Goal: Task Accomplishment & Management: Manage account settings

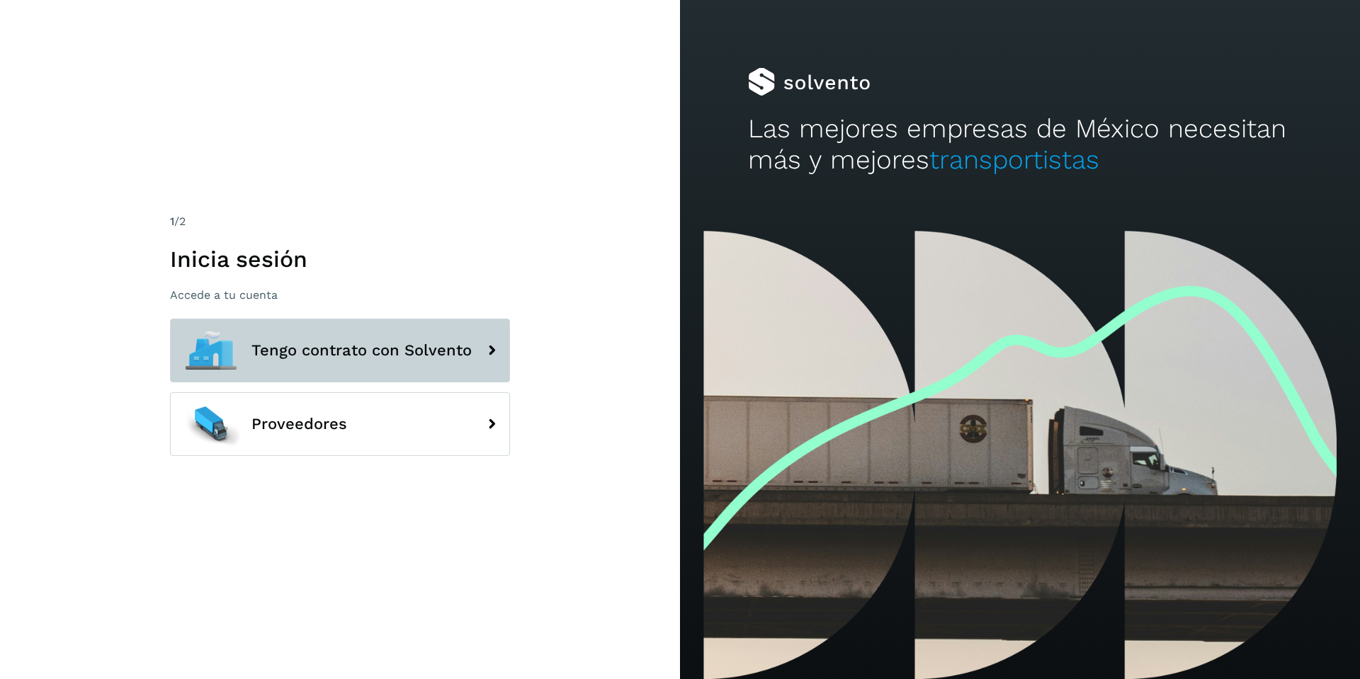
click at [418, 353] on span "Tengo contrato con Solvento" at bounding box center [361, 350] width 220 height 17
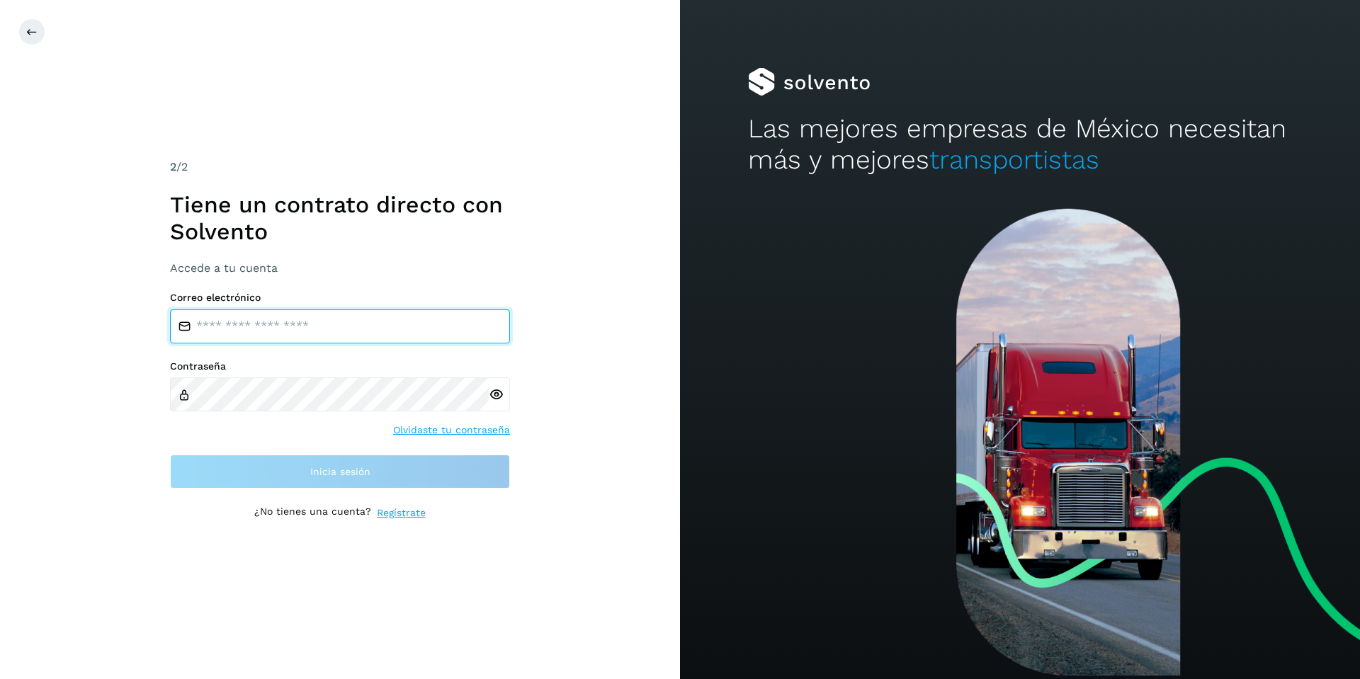
type input "**********"
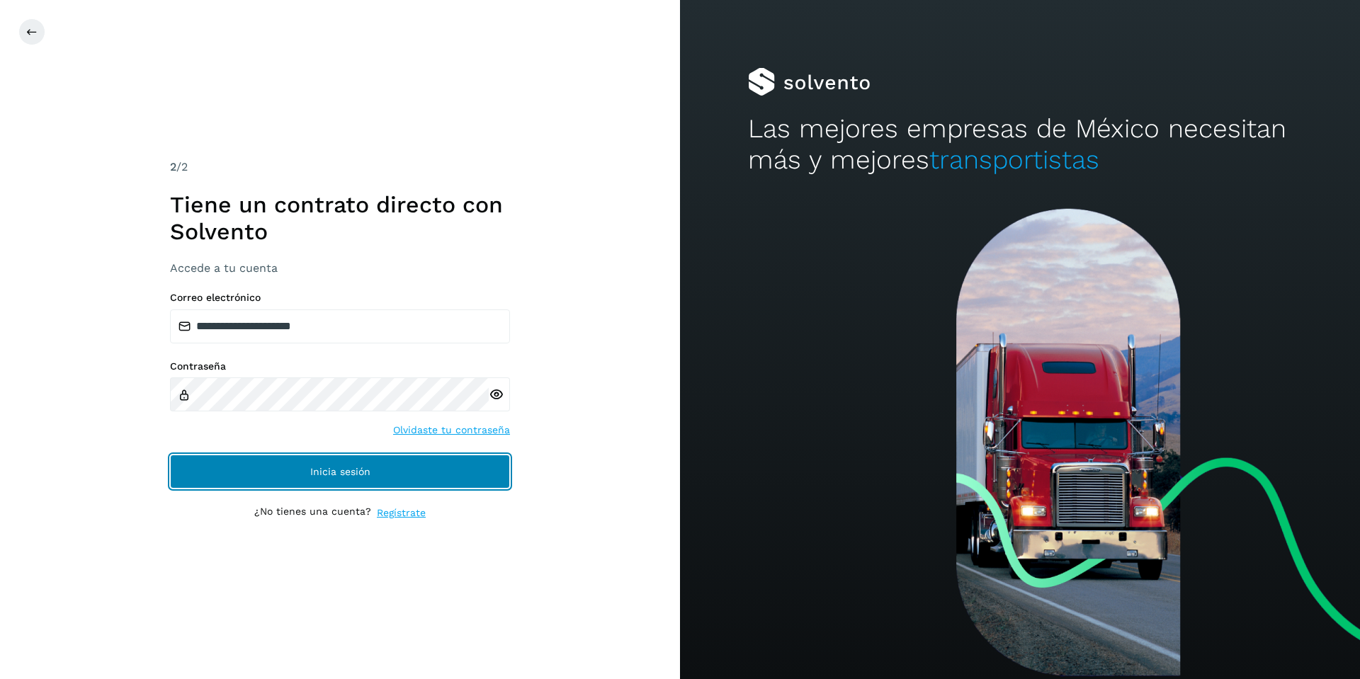
click at [326, 475] on span "Inicia sesión" at bounding box center [340, 472] width 60 height 10
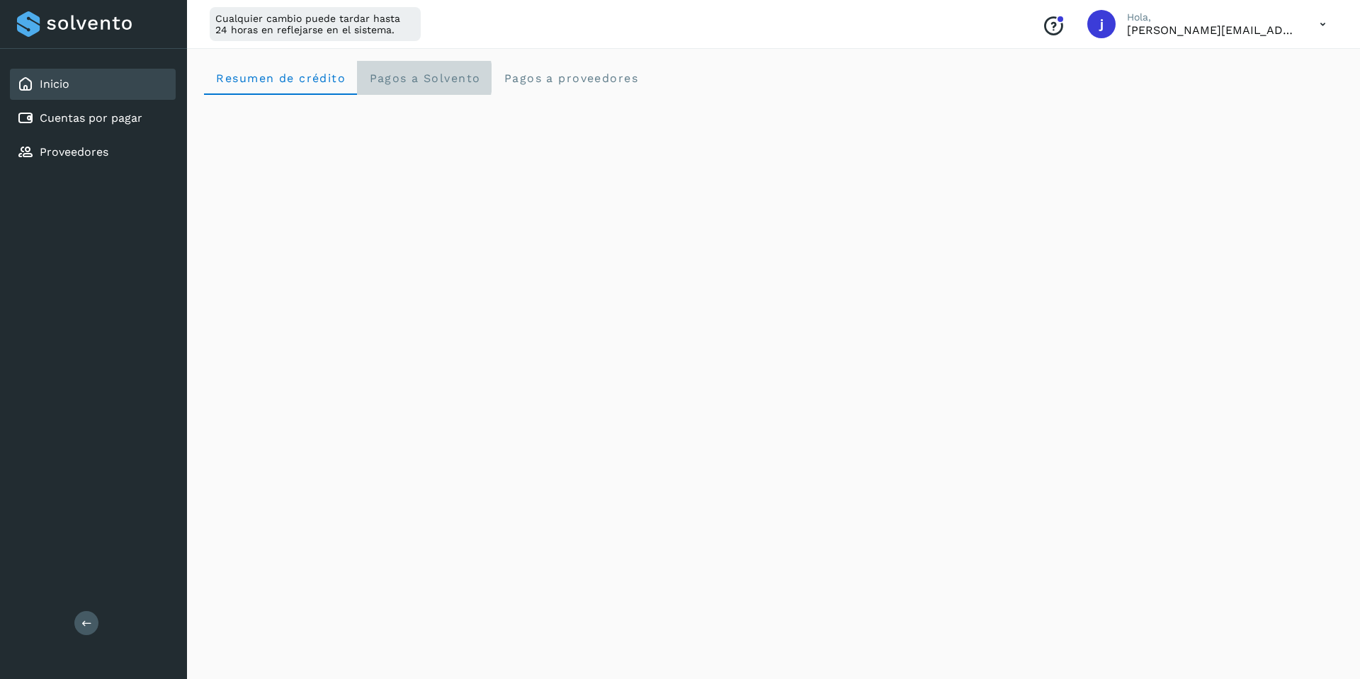
click at [462, 81] on span "Pagos a Solvento" at bounding box center [424, 78] width 112 height 13
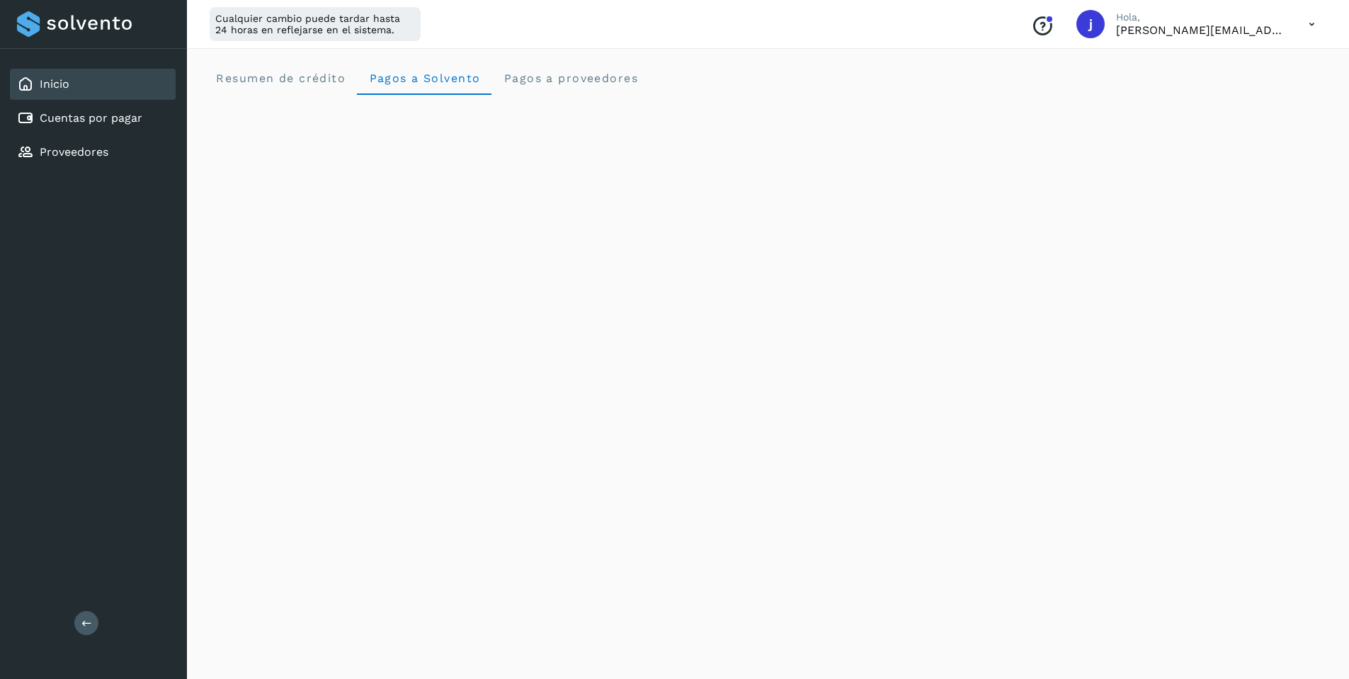
click at [1167, 32] on p "[PERSON_NAME][EMAIL_ADDRESS][DOMAIN_NAME]" at bounding box center [1201, 29] width 170 height 13
click at [1311, 28] on icon at bounding box center [1312, 24] width 29 height 29
click at [1311, 28] on div at bounding box center [674, 339] width 1349 height 679
click at [1019, 67] on div "Resumen de crédito Pagos a Solvento Pagos a proveedores" at bounding box center [768, 78] width 1128 height 34
click at [288, 82] on span "Resumen de crédito" at bounding box center [280, 78] width 130 height 13
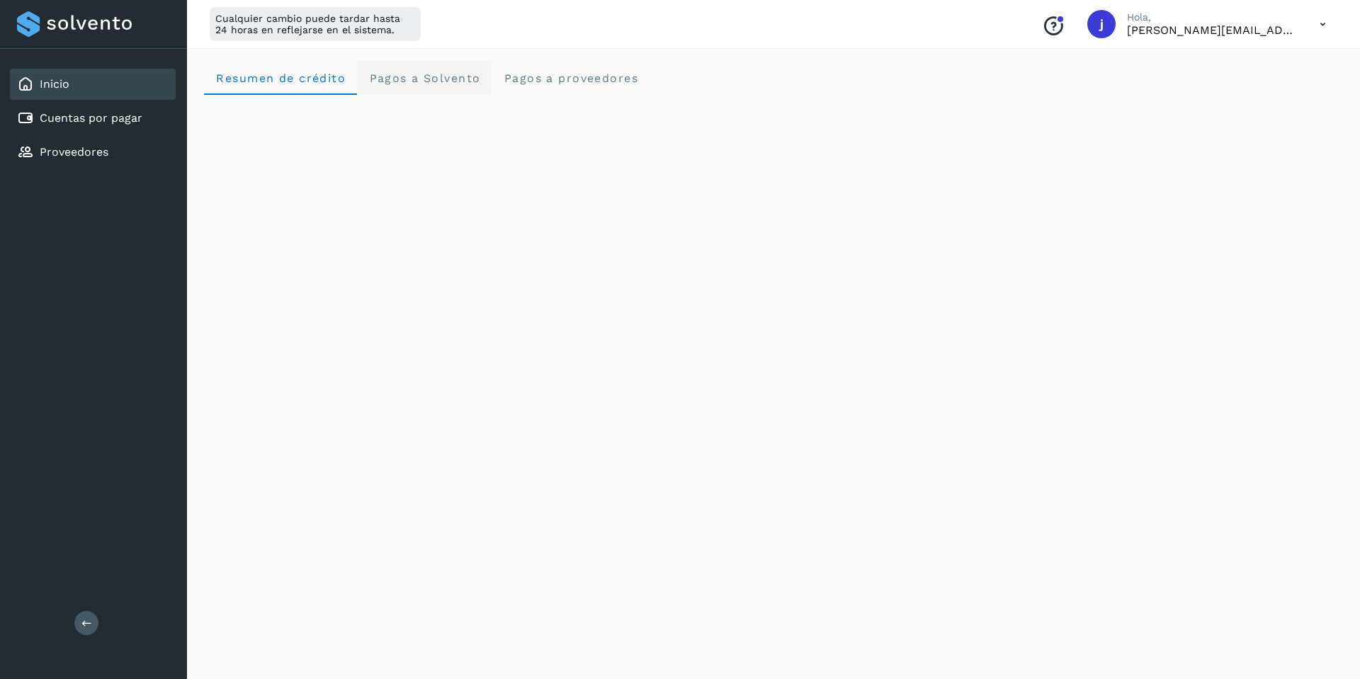
click at [459, 82] on span "Pagos a Solvento" at bounding box center [424, 78] width 112 height 13
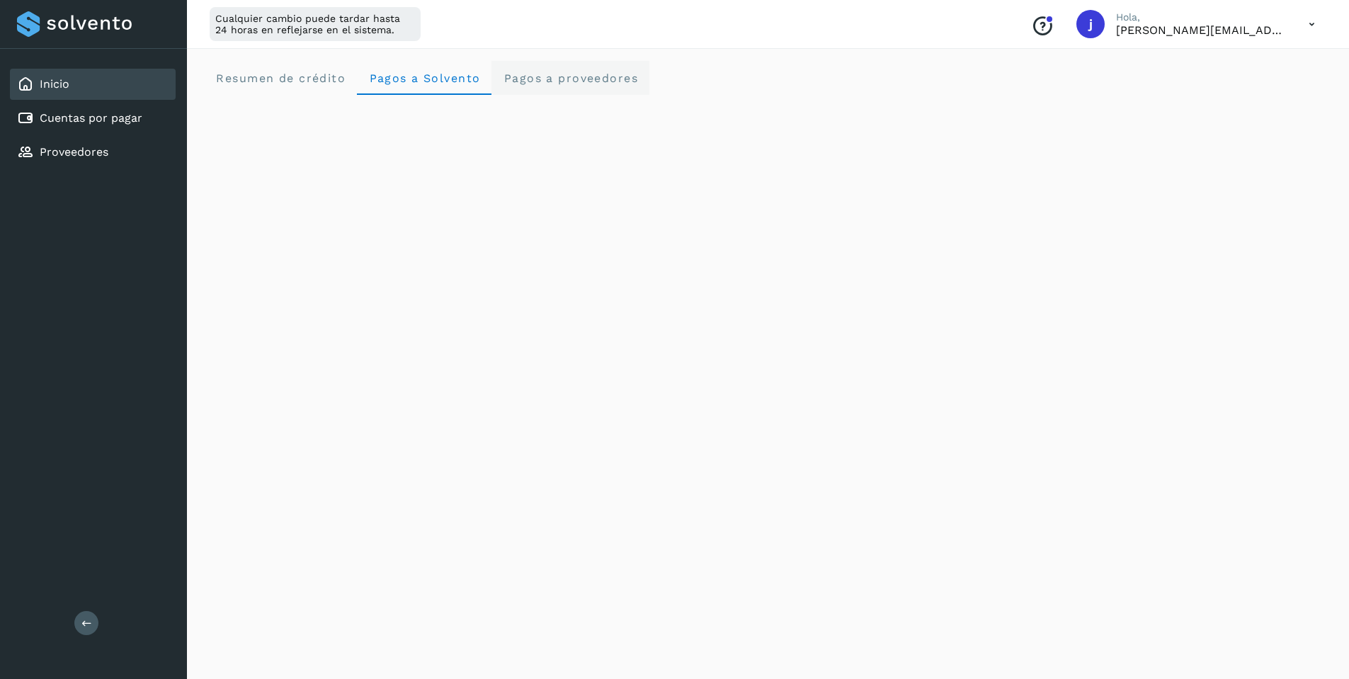
click at [556, 78] on span "Pagos a proveedores" at bounding box center [570, 78] width 135 height 13
click at [437, 82] on span "Pagos a Solvento" at bounding box center [424, 78] width 112 height 13
click at [1312, 23] on icon at bounding box center [1312, 24] width 29 height 29
click at [671, 483] on div at bounding box center [674, 339] width 1349 height 679
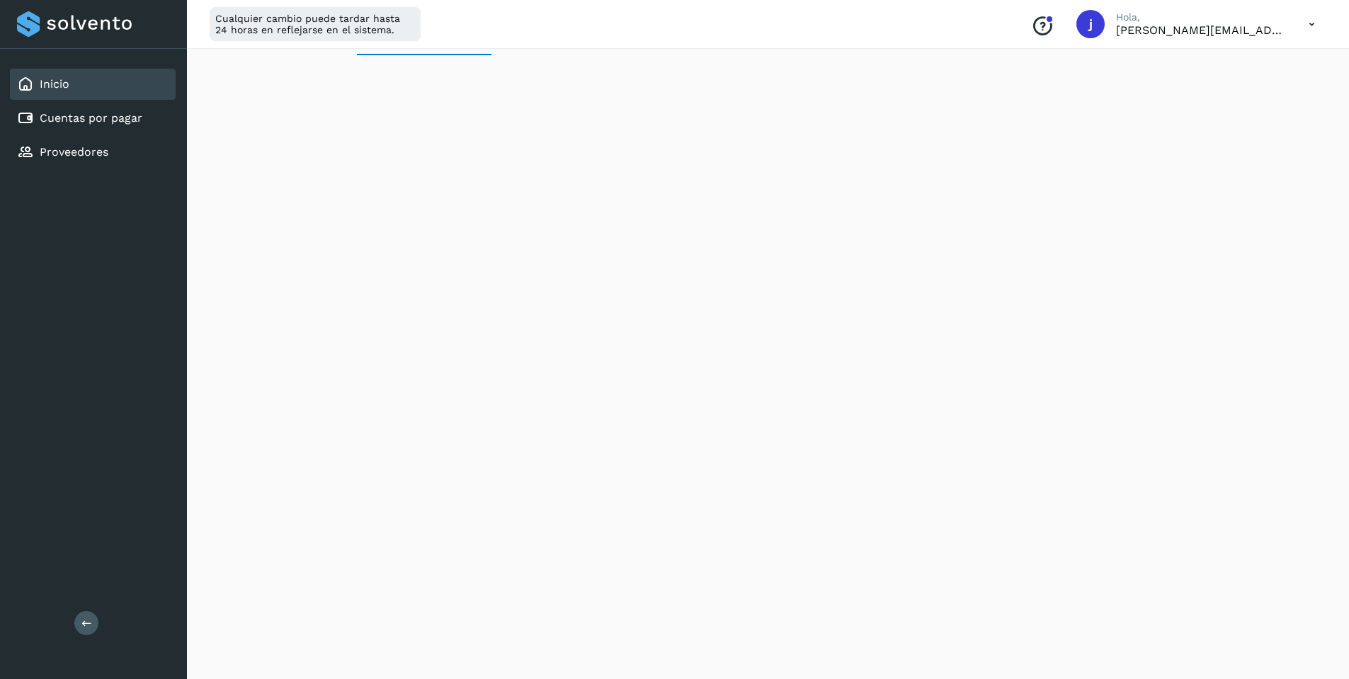
click at [1202, 23] on p "[PERSON_NAME][EMAIL_ADDRESS][DOMAIN_NAME]" at bounding box center [1201, 29] width 170 height 13
click at [1320, 24] on icon at bounding box center [1312, 24] width 29 height 29
click at [1237, 59] on div "Documentación" at bounding box center [1241, 63] width 169 height 27
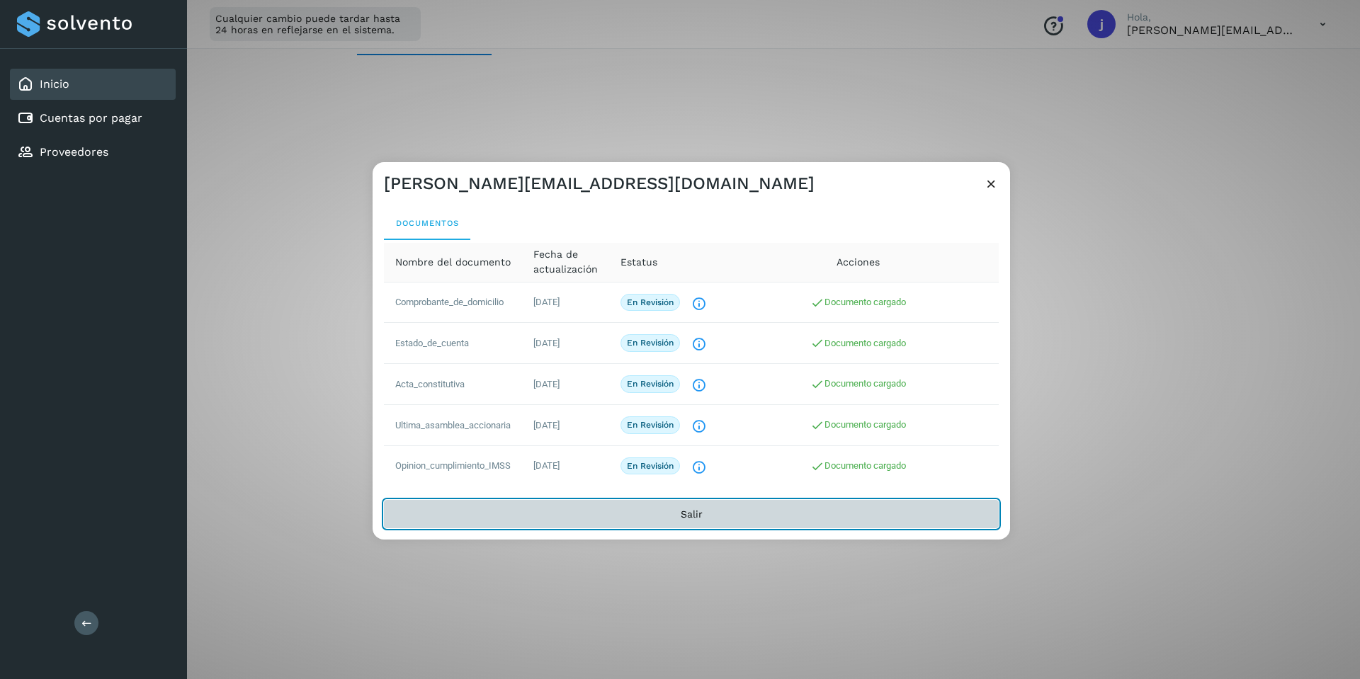
click at [693, 509] on button "Salir" at bounding box center [691, 514] width 615 height 28
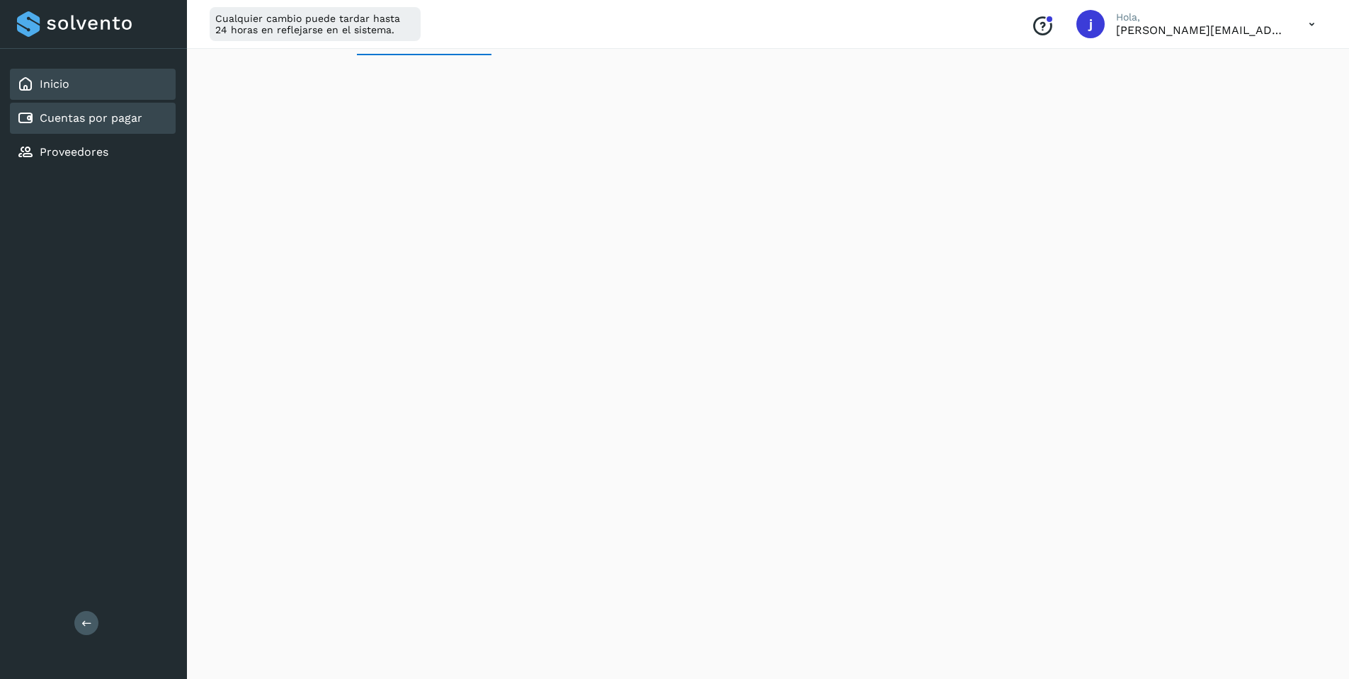
click at [106, 121] on link "Cuentas por pagar" at bounding box center [91, 117] width 103 height 13
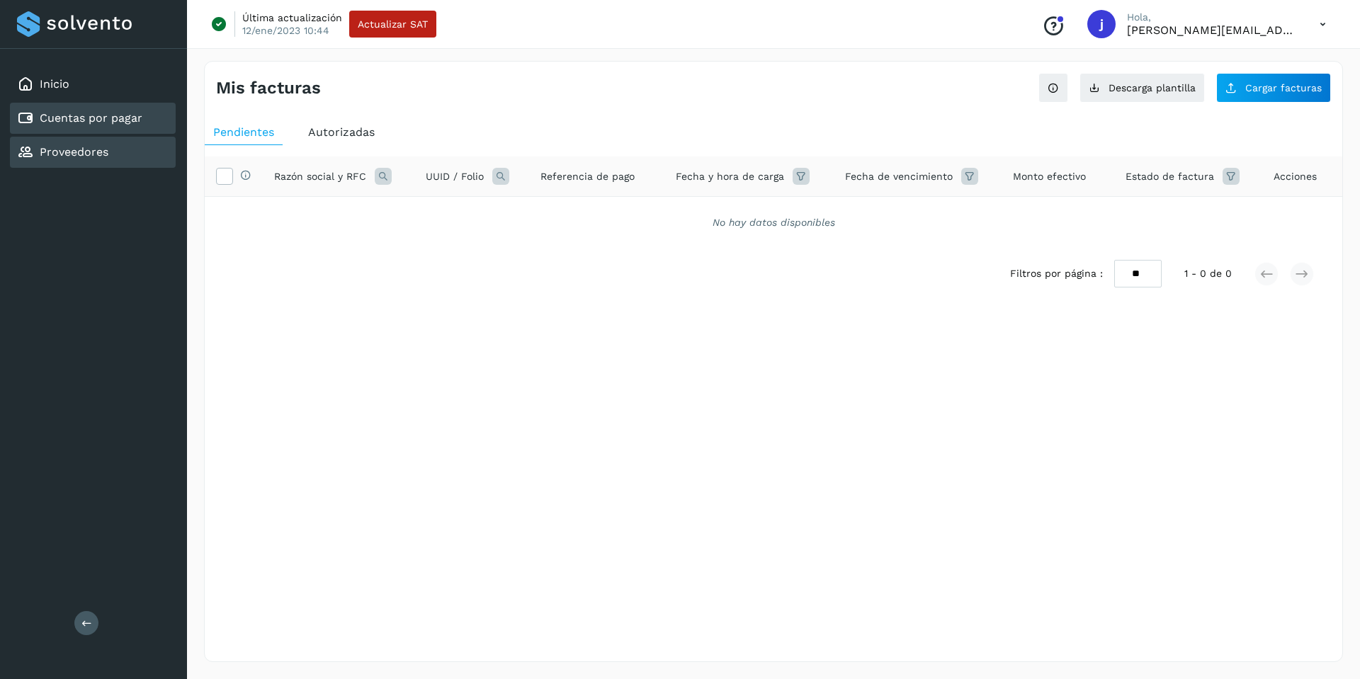
click at [113, 149] on div "Proveedores" at bounding box center [93, 152] width 166 height 31
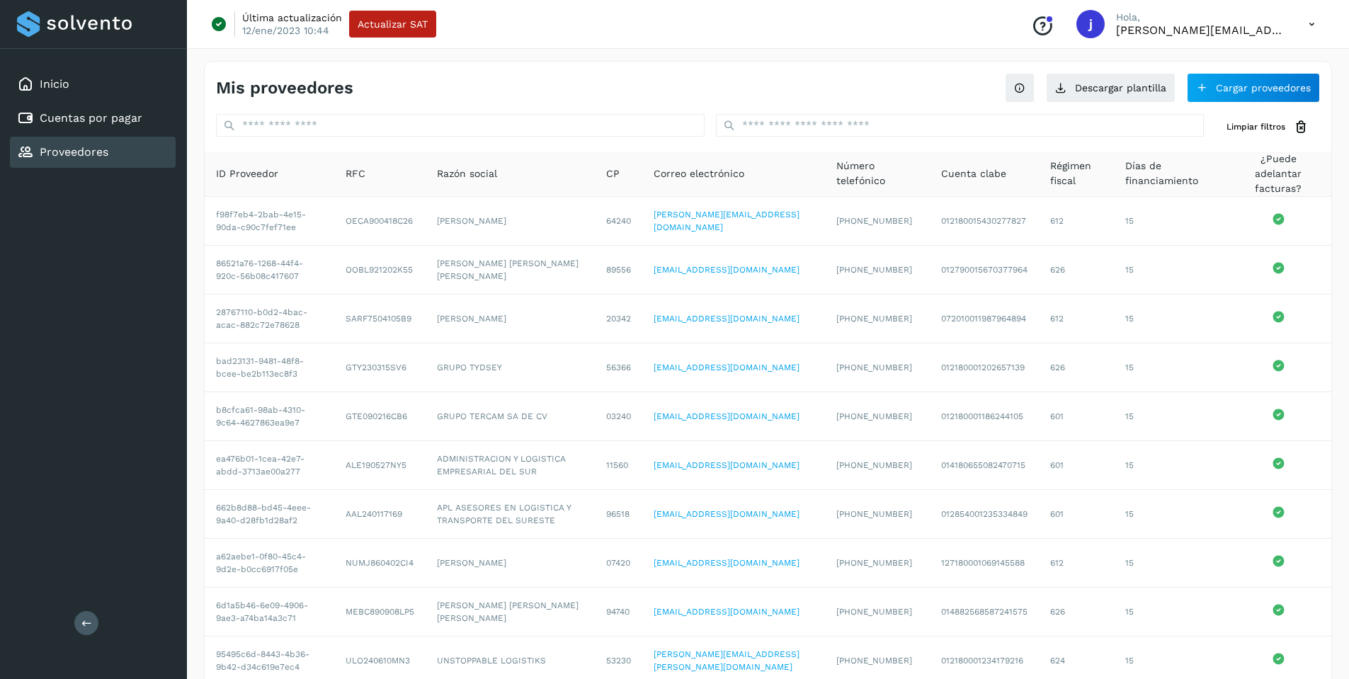
click at [1313, 25] on icon at bounding box center [1312, 24] width 29 height 29
click at [645, 64] on div at bounding box center [674, 339] width 1349 height 679
click at [69, 93] on div "Inicio" at bounding box center [93, 84] width 166 height 31
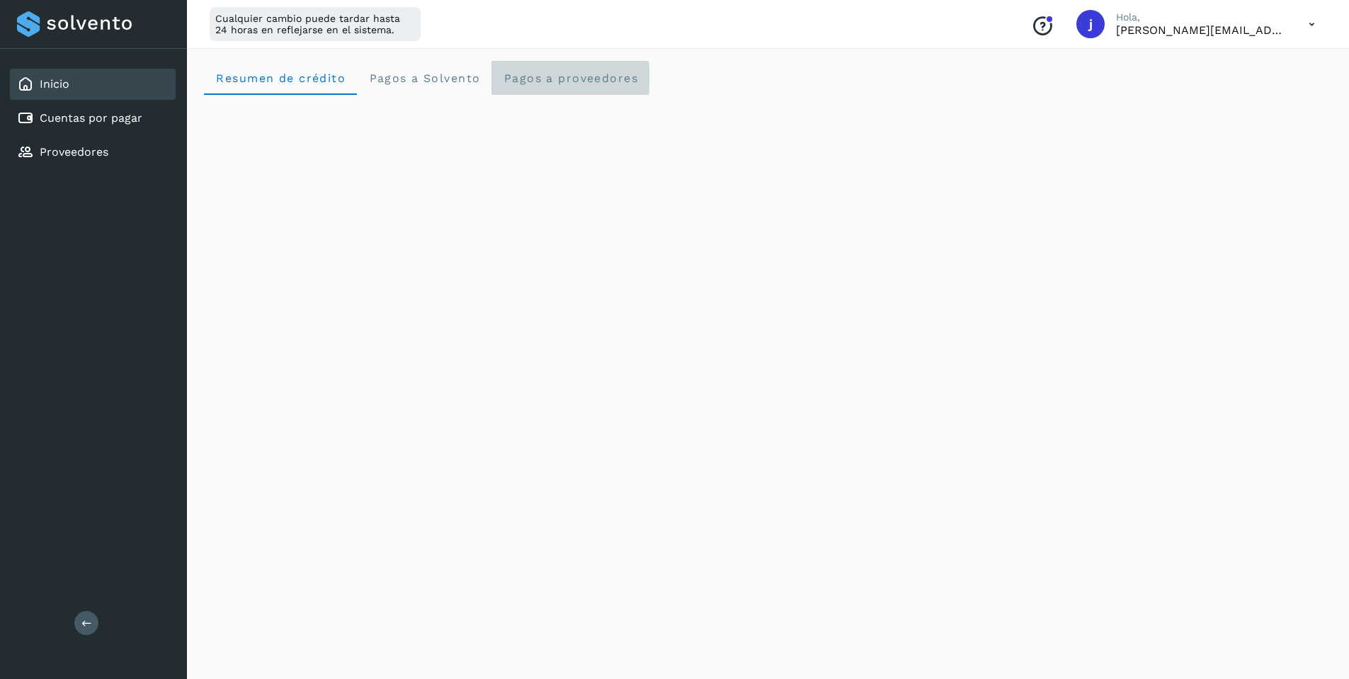
click at [605, 85] on proveedores "Pagos a proveedores" at bounding box center [571, 78] width 158 height 34
